Goal: Task Accomplishment & Management: Use online tool/utility

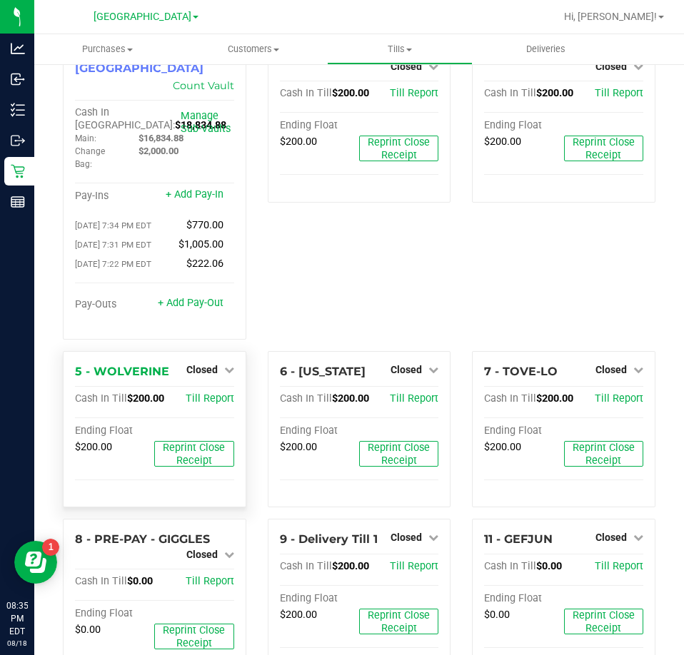
scroll to position [71, 0]
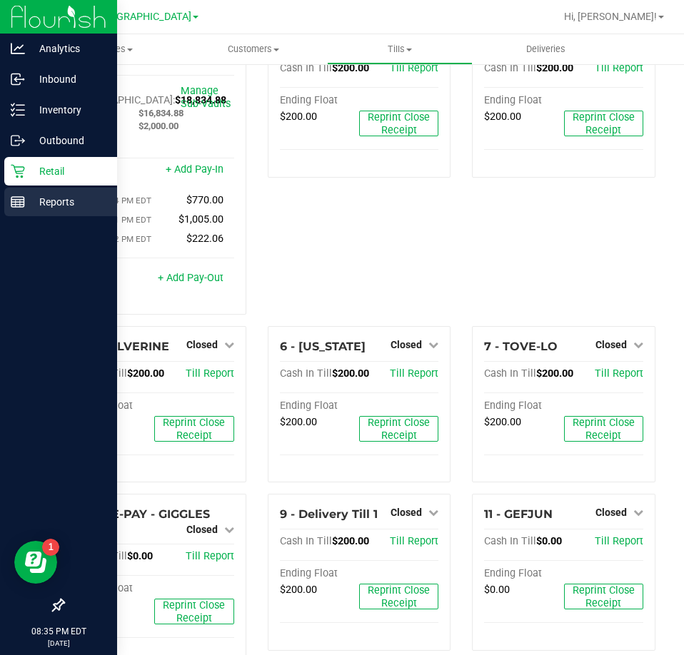
click at [22, 198] on icon at bounding box center [18, 202] width 14 height 14
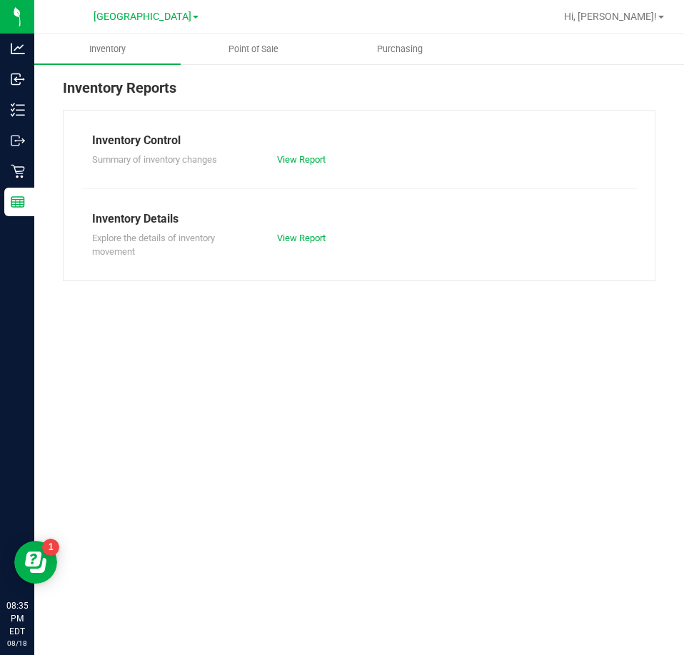
click at [216, 34] on nav "Palm Coast WC Hi, [PERSON_NAME]!" at bounding box center [359, 17] width 650 height 34
click at [221, 46] on span "Point of Sale" at bounding box center [253, 49] width 89 height 13
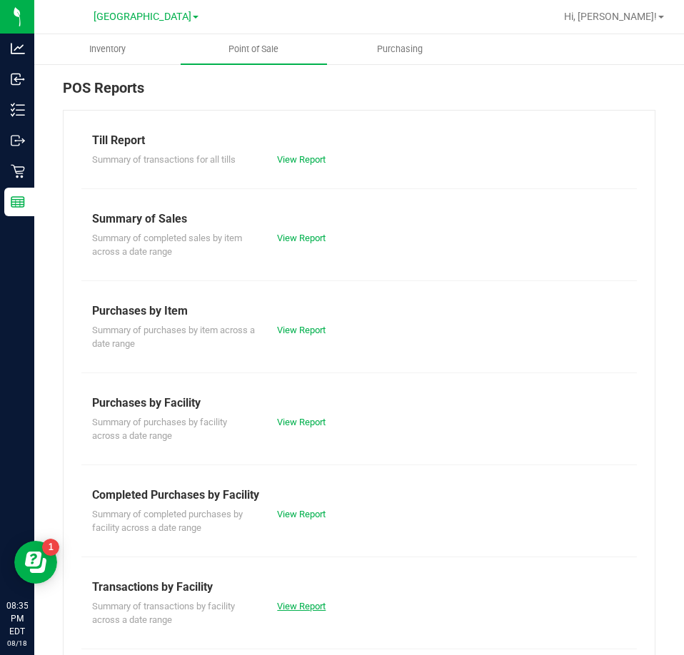
click at [298, 605] on link "View Report" at bounding box center [301, 606] width 49 height 11
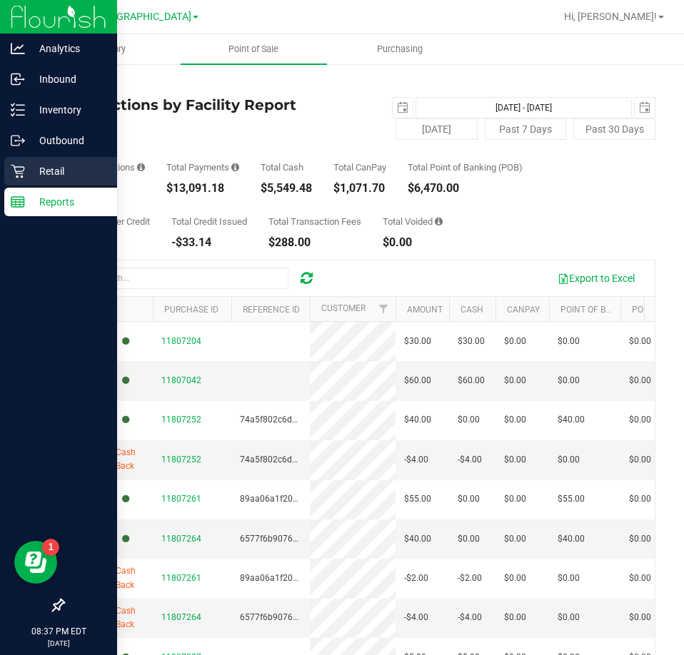
click at [29, 169] on p "Retail" at bounding box center [68, 171] width 86 height 17
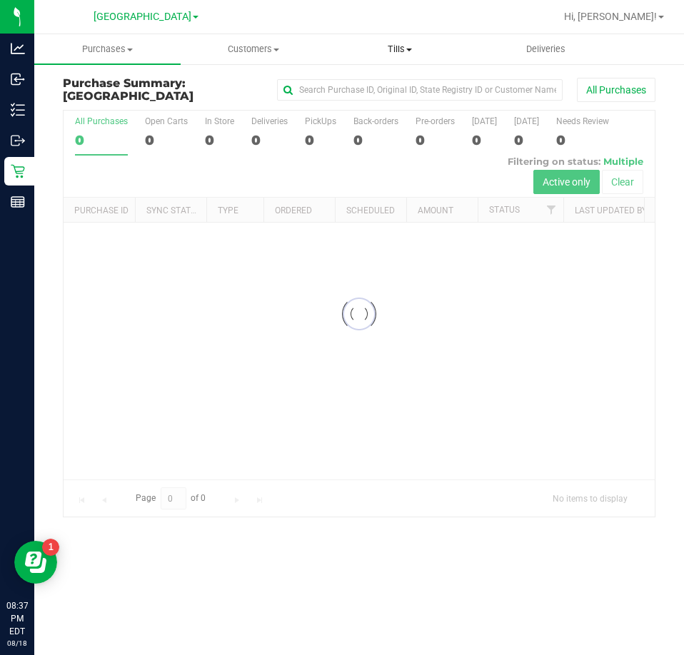
click at [415, 48] on span "Tills" at bounding box center [400, 49] width 145 height 13
click at [369, 101] on span "Reconcile e-payments" at bounding box center [398, 103] width 142 height 12
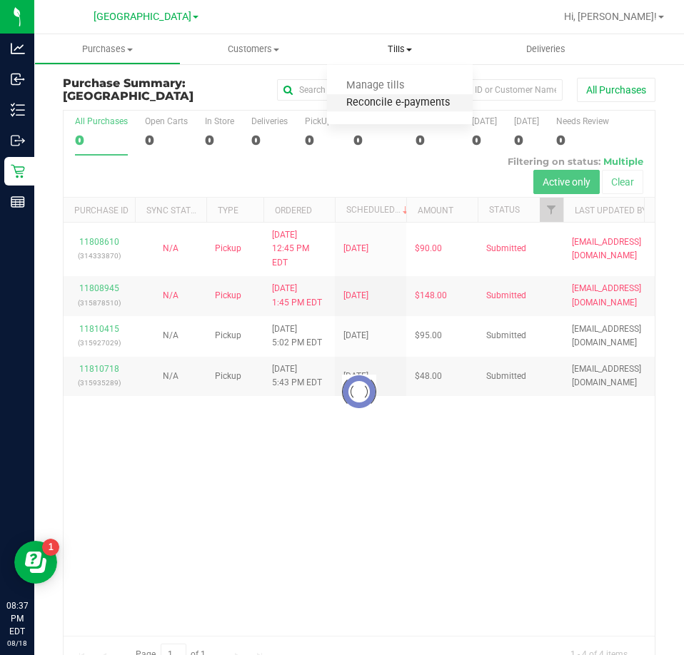
click at [369, 101] on span "Reconcile e-payments" at bounding box center [398, 103] width 142 height 12
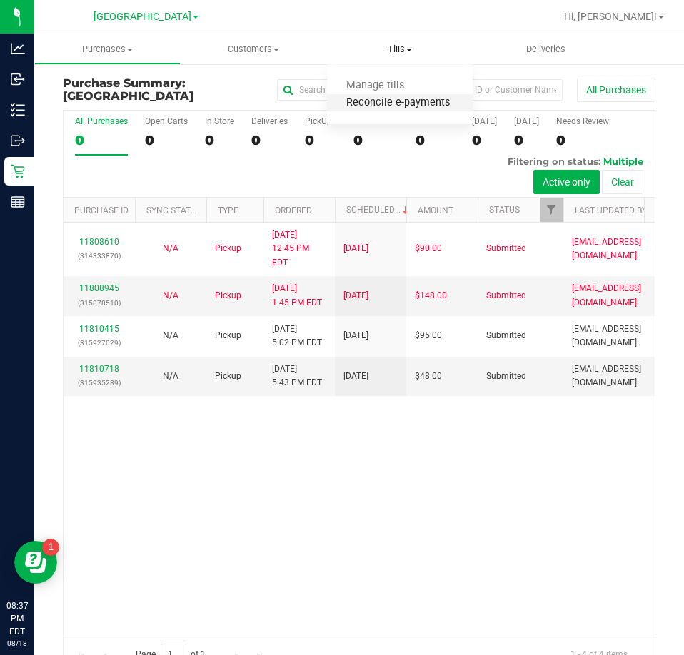
click at [369, 101] on span "Reconcile e-payments" at bounding box center [398, 103] width 142 height 12
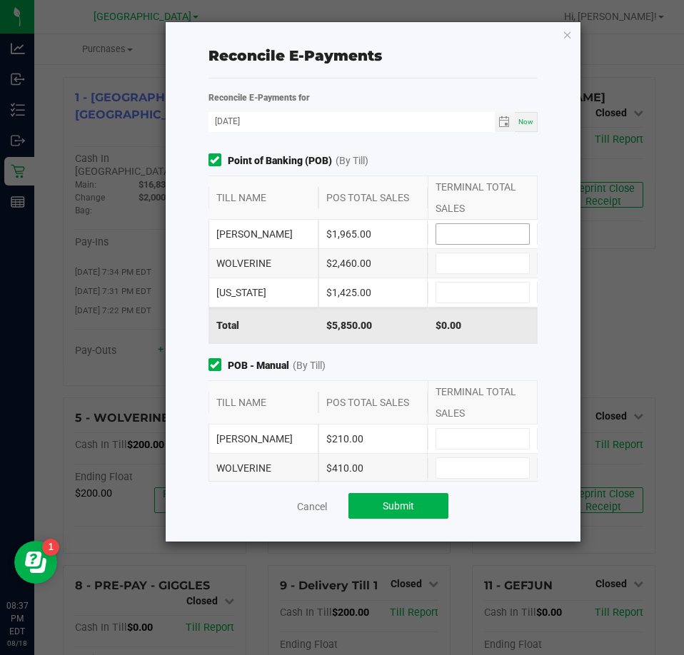
click at [473, 234] on input at bounding box center [482, 234] width 93 height 20
click at [471, 263] on input at bounding box center [482, 263] width 93 height 20
type input "$2,460.00"
click at [458, 297] on input at bounding box center [482, 293] width 93 height 20
type input "$1,425.00"
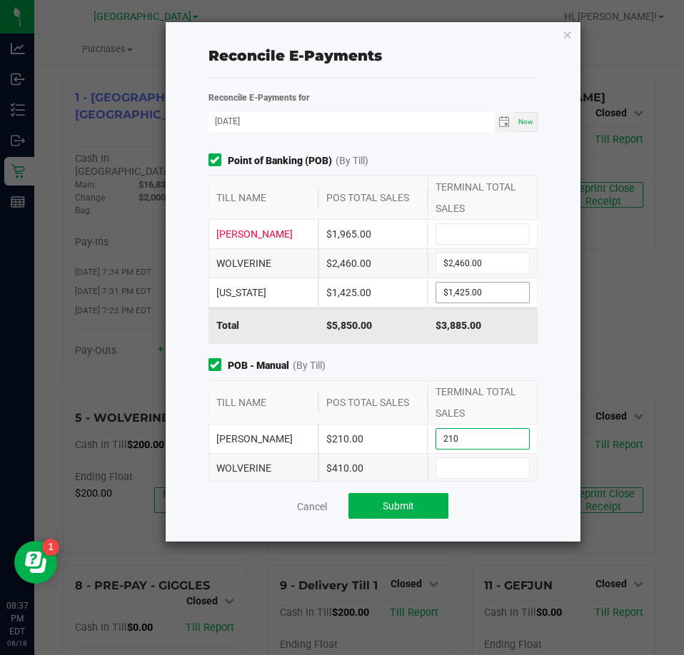
type input "$210.00"
type input "$410.00"
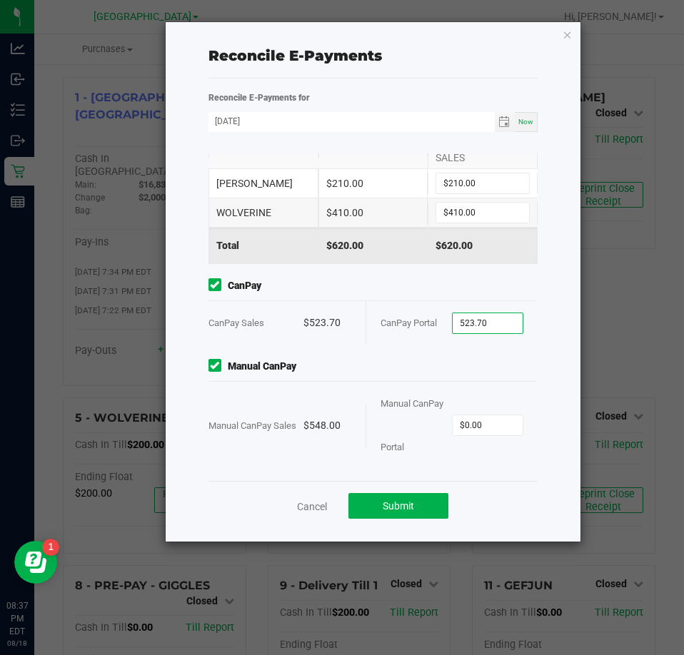
type input "$523.70"
type input "$548.00"
click at [387, 311] on div "CanPay Portal" at bounding box center [415, 323] width 71 height 44
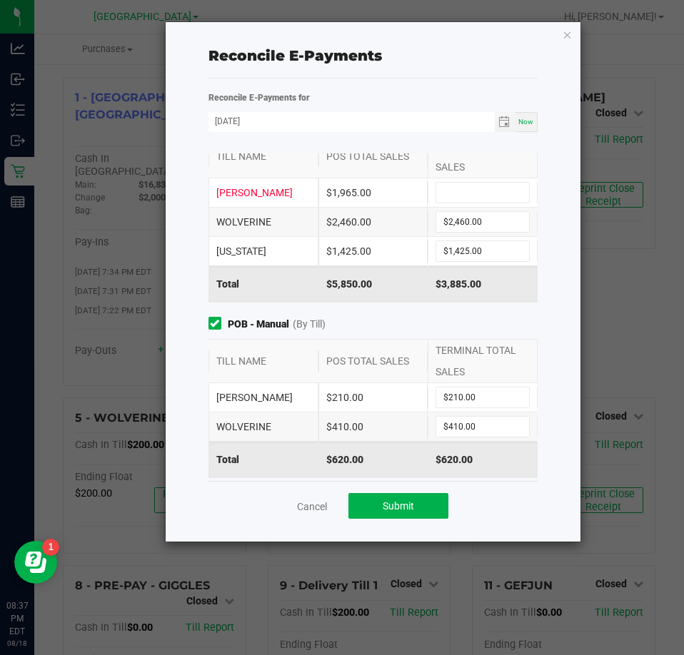
scroll to position [0, 0]
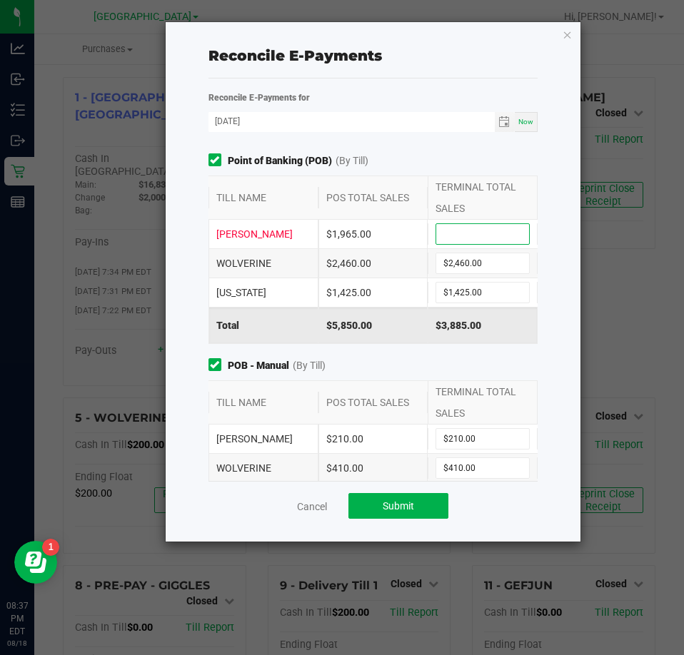
click at [478, 231] on input at bounding box center [482, 234] width 93 height 20
type input "$1,965.00"
click at [421, 501] on button "Submit" at bounding box center [398, 506] width 100 height 26
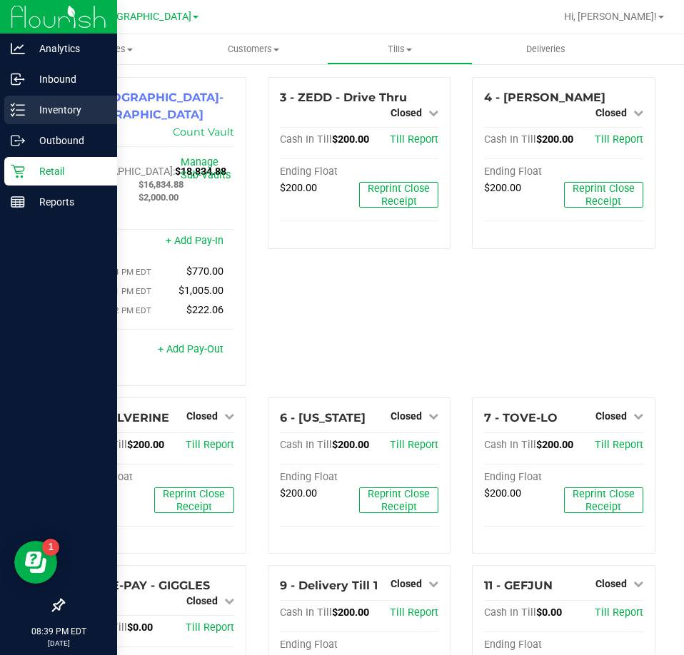
click at [56, 101] on div "Inventory" at bounding box center [60, 110] width 113 height 29
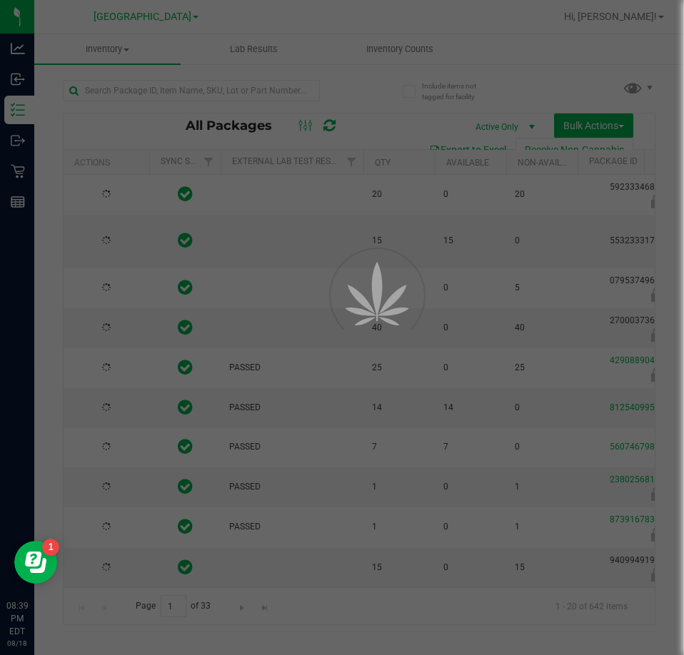
click at [416, 49] on div at bounding box center [342, 327] width 684 height 655
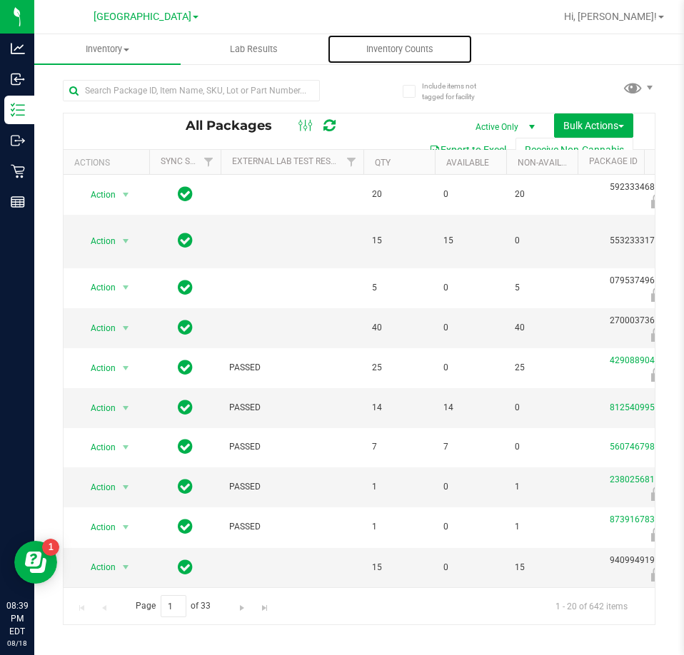
click at [416, 49] on span "Inventory Counts" at bounding box center [400, 49] width 106 height 13
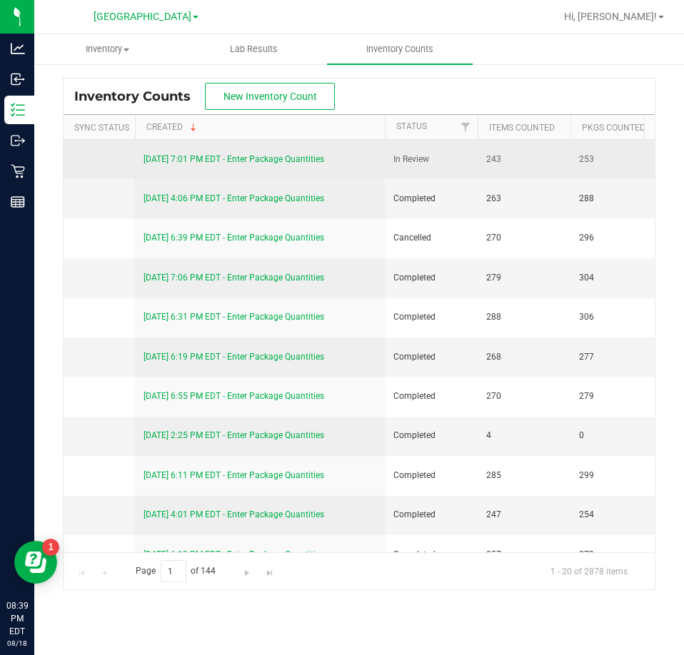
click at [311, 156] on link "[DATE] 7:01 PM EDT - Enter Package Quantities" at bounding box center [233, 159] width 181 height 10
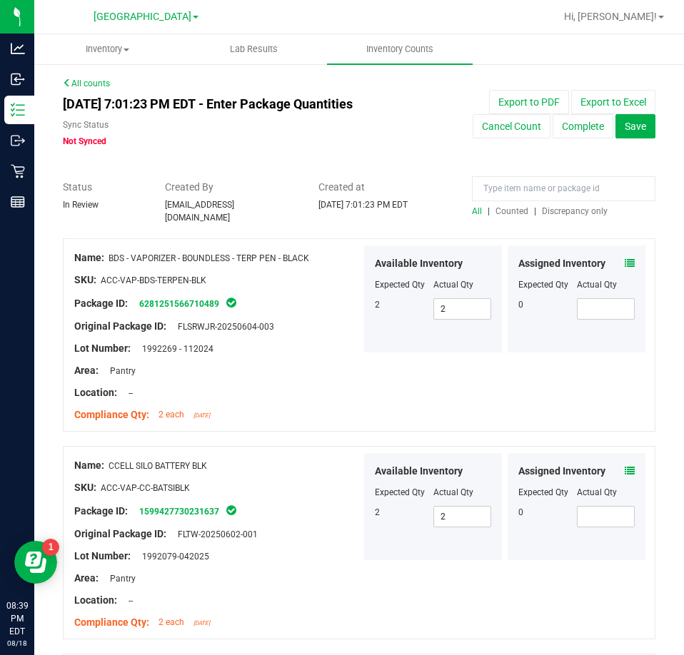
click at [542, 210] on span "Discrepancy only" at bounding box center [575, 211] width 66 height 10
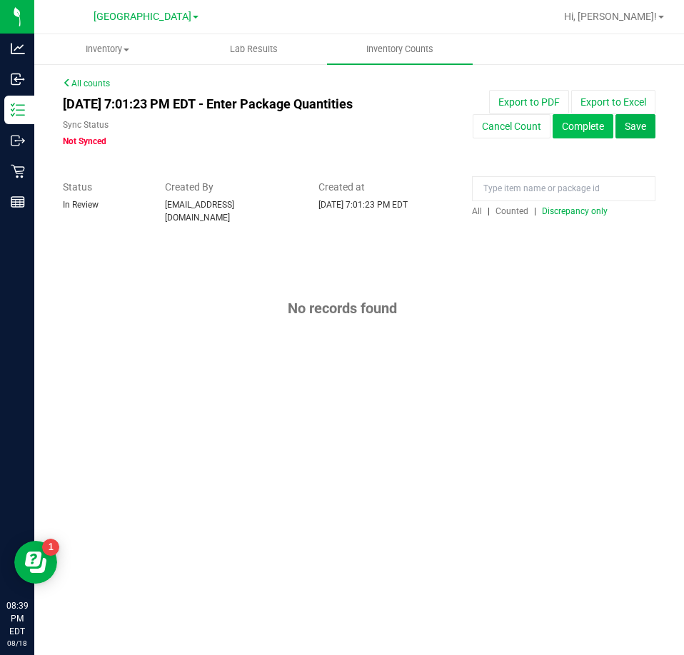
click at [569, 136] on button "Complete" at bounding box center [583, 126] width 61 height 24
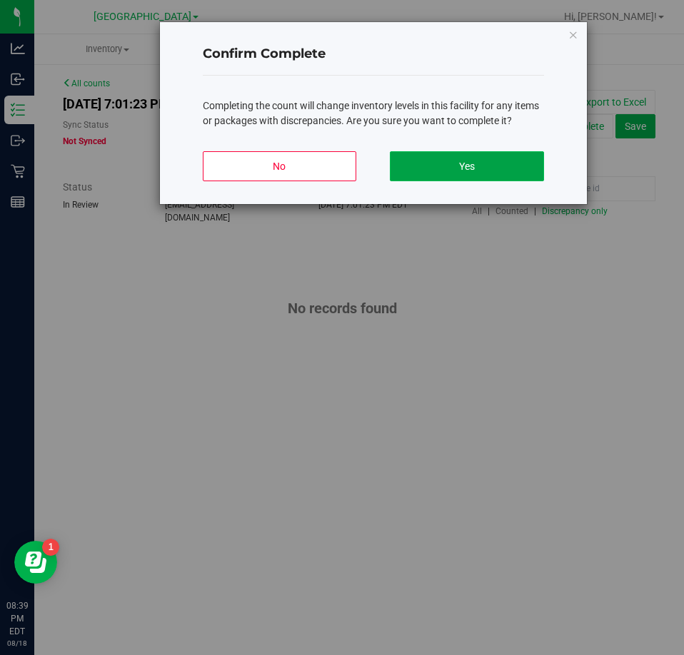
click at [427, 173] on button "Yes" at bounding box center [466, 166] width 153 height 30
